Goal: Task Accomplishment & Management: Complete application form

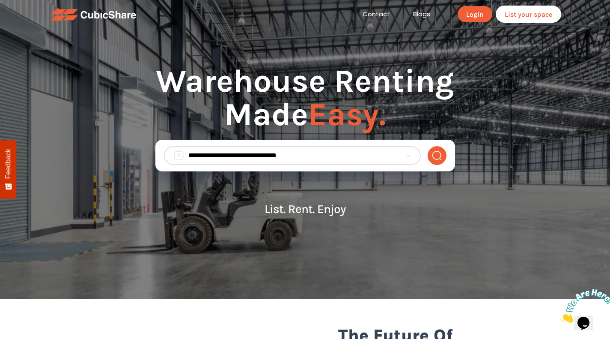
type input "**********"
click at [473, 12] on link "Login" at bounding box center [475, 14] width 35 height 16
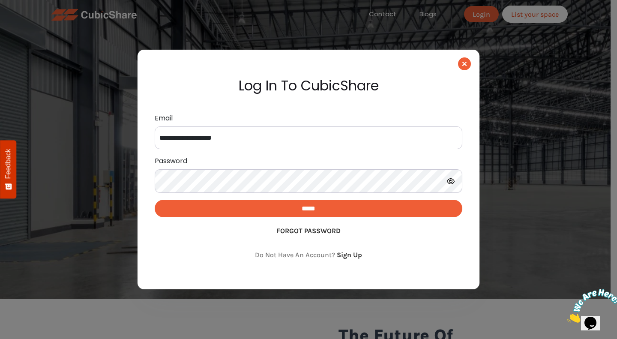
click at [260, 206] on input "*****" at bounding box center [308, 209] width 307 height 18
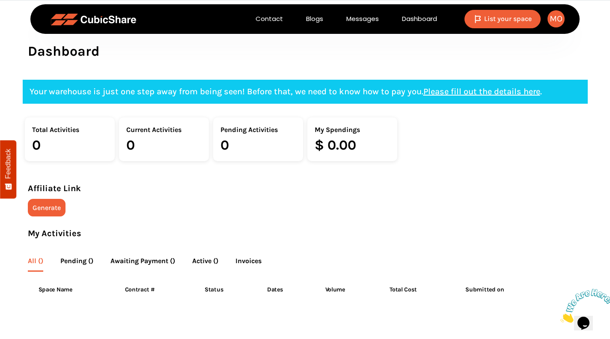
click at [492, 21] on span "List your space" at bounding box center [508, 19] width 48 height 8
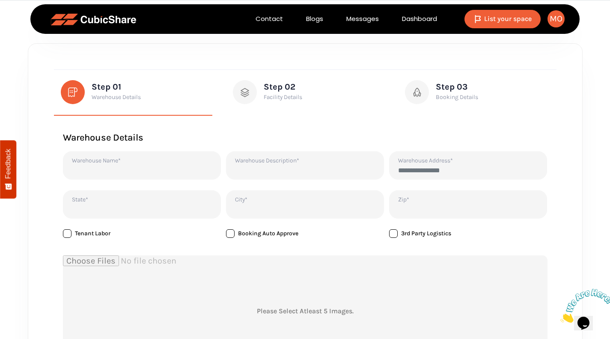
click at [278, 97] on span "Facility Details" at bounding box center [283, 97] width 39 height 10
click at [273, 90] on span "Step 02" at bounding box center [283, 87] width 39 height 10
click at [441, 92] on span "Booking Details" at bounding box center [457, 97] width 42 height 10
click at [415, 22] on link "Dashboard" at bounding box center [420, 19] width 58 height 10
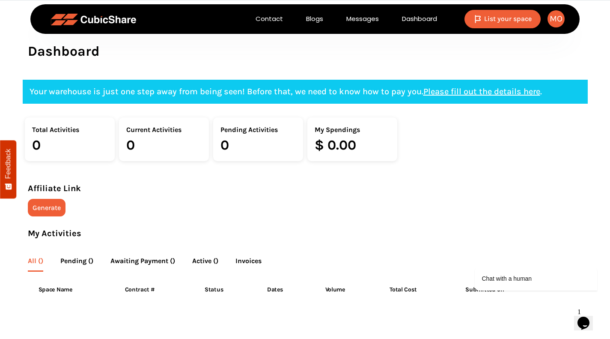
click at [532, 93] on link "Please fill out the details here" at bounding box center [482, 92] width 117 height 10
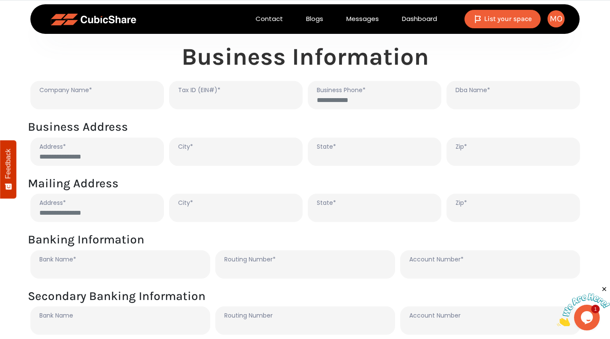
click at [557, 19] on div "Mo" at bounding box center [556, 18] width 17 height 17
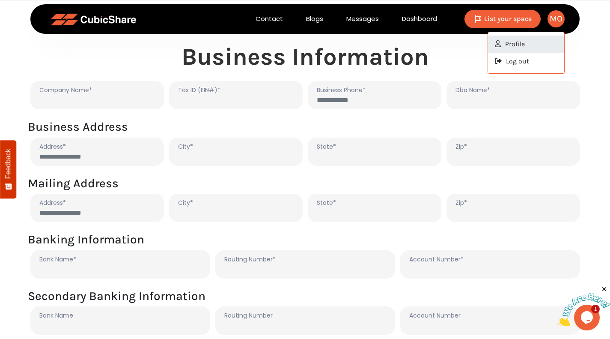
click at [521, 44] on link "Profile" at bounding box center [526, 44] width 76 height 17
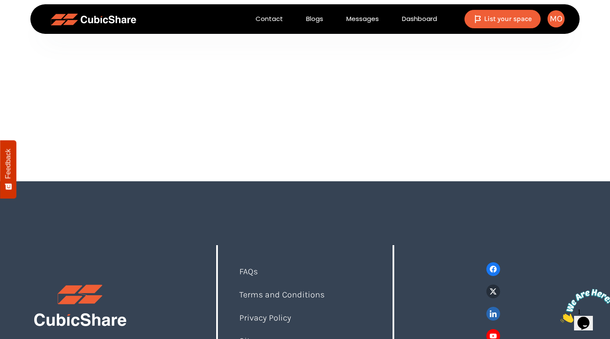
scroll to position [376, 0]
